Goal: Task Accomplishment & Management: Manage account settings

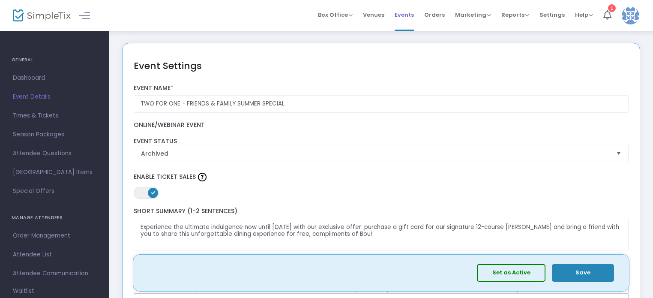
click at [408, 17] on span "Events" at bounding box center [404, 15] width 19 height 22
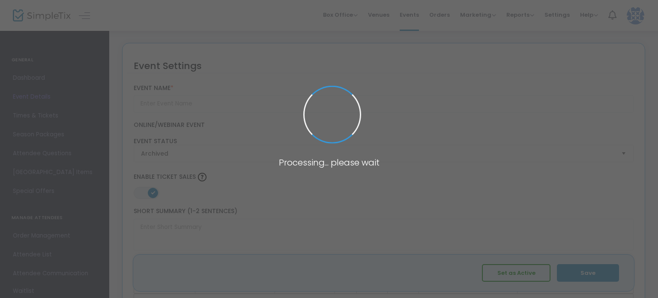
type input "TWO FOR ONE - FRIENDS & FAMILY SUMMER SPECIAL"
type textarea "Experience the ultimate indulgence now until October 1st with our exclusive off…"
type input "Purchase Now"
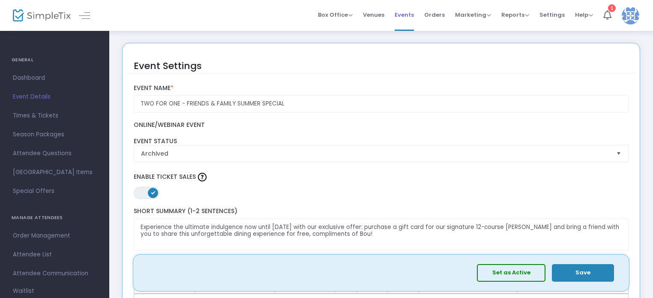
click at [414, 12] on span "Events" at bounding box center [404, 15] width 19 height 22
